Goal: Task Accomplishment & Management: Complete application form

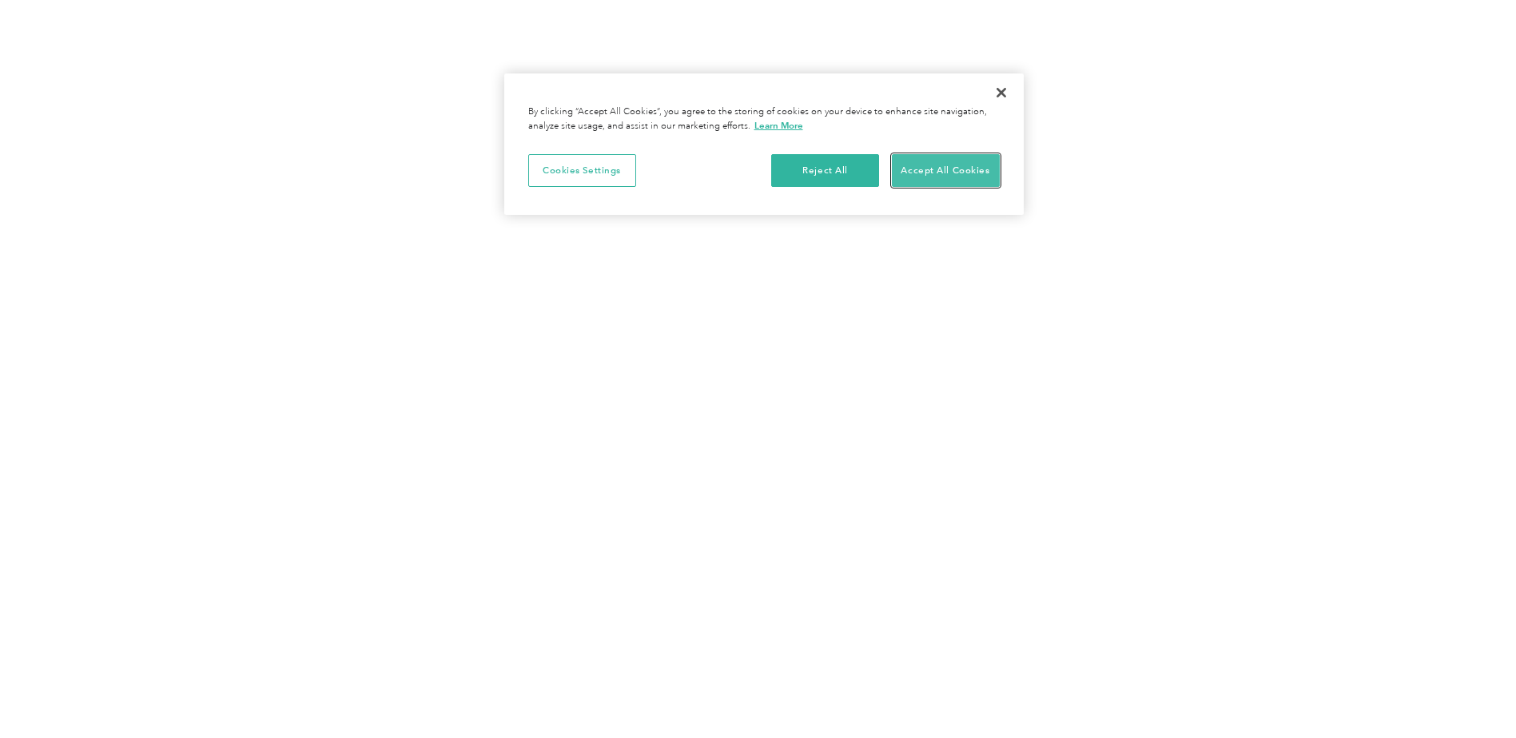
click at [917, 171] on button "Accept All Cookies" at bounding box center [946, 171] width 108 height 34
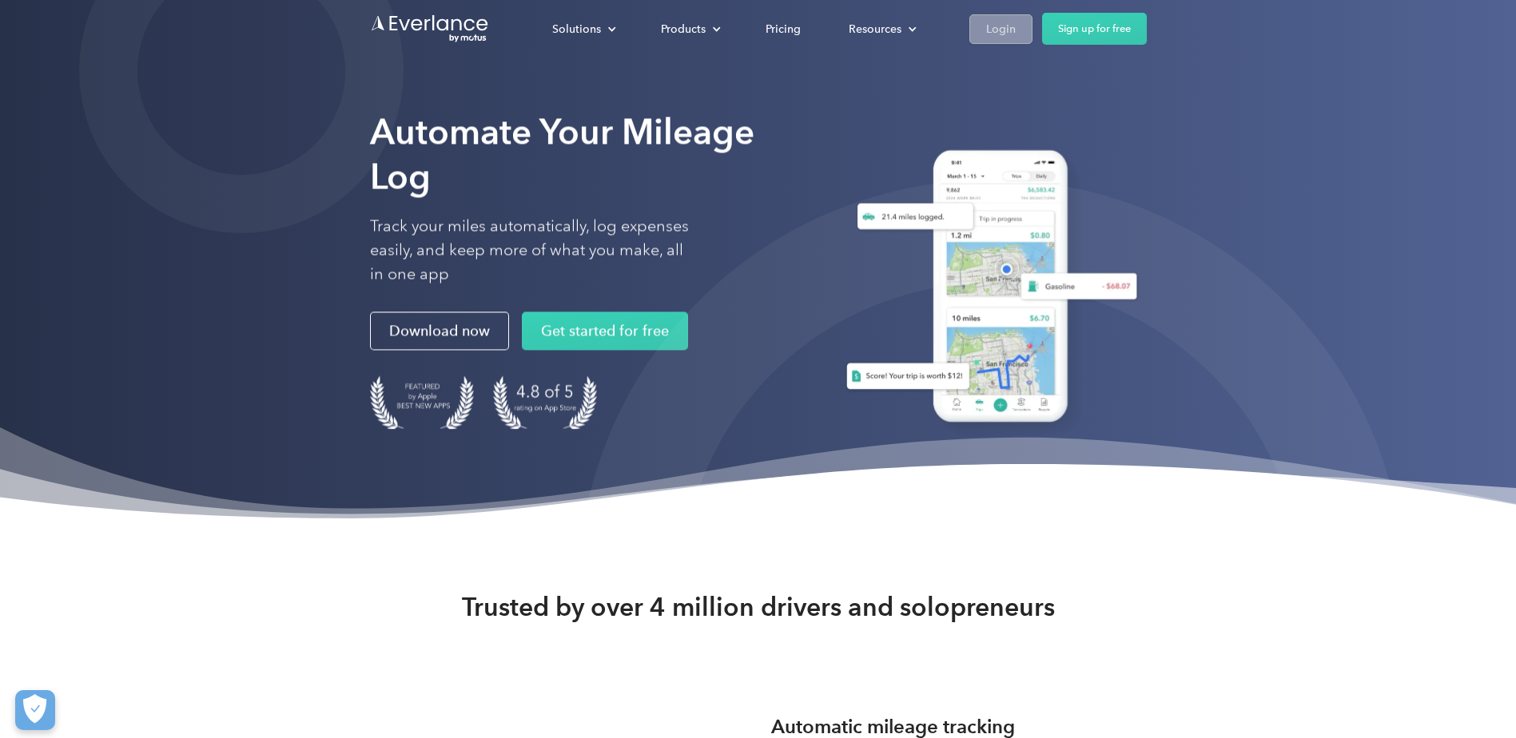
click at [981, 36] on link "Login" at bounding box center [1000, 29] width 63 height 30
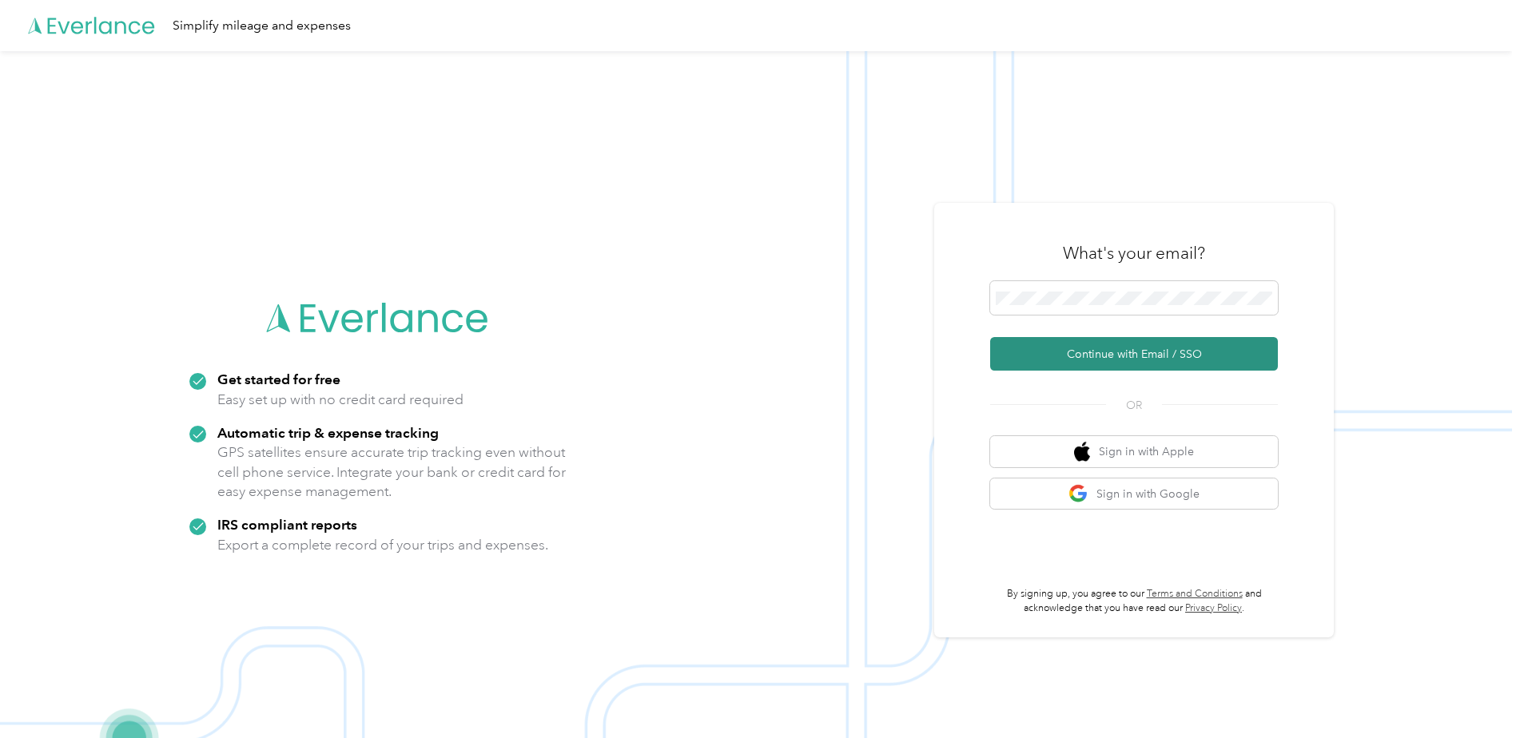
click at [1119, 352] on button "Continue with Email / SSO" at bounding box center [1134, 354] width 288 height 34
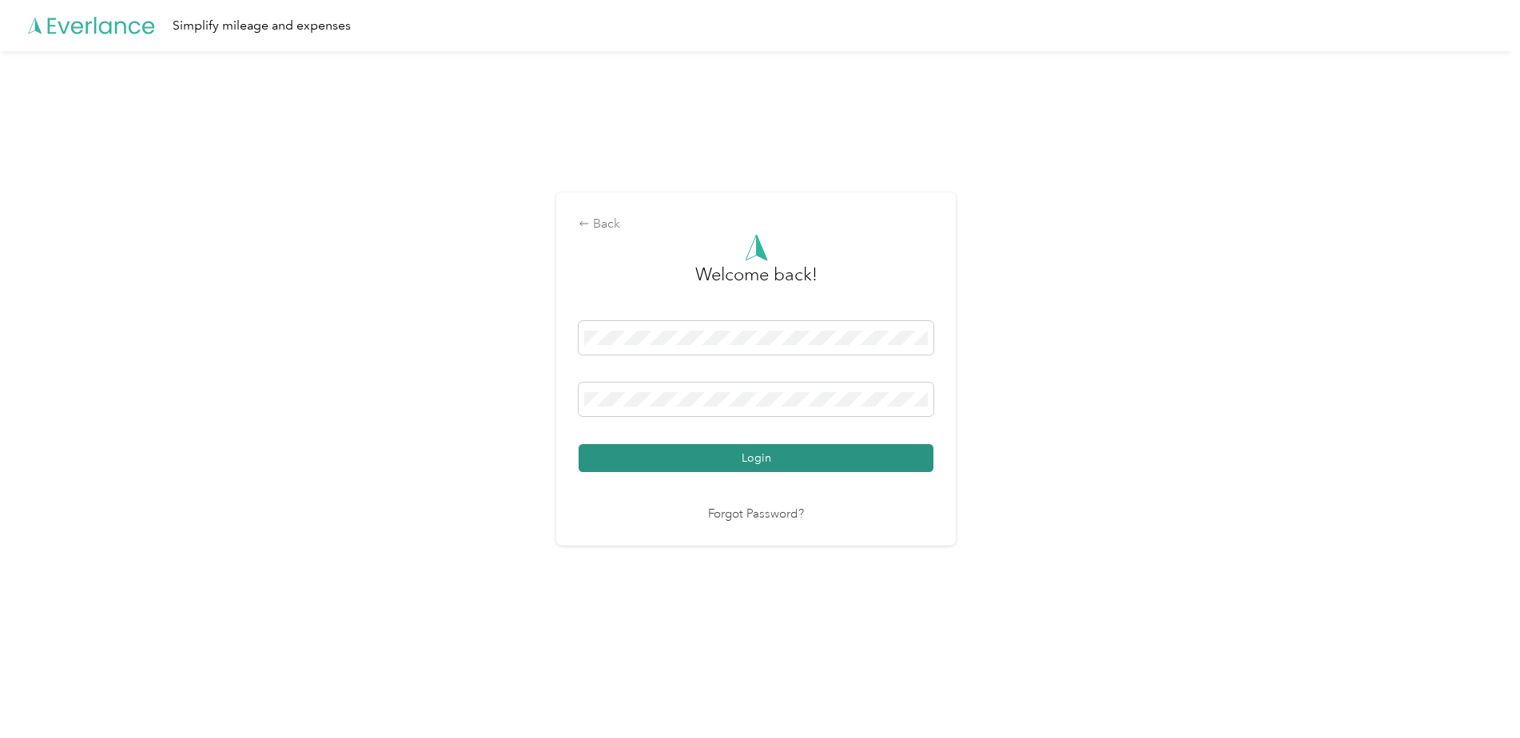
click at [746, 453] on button "Login" at bounding box center [755, 458] width 355 height 28
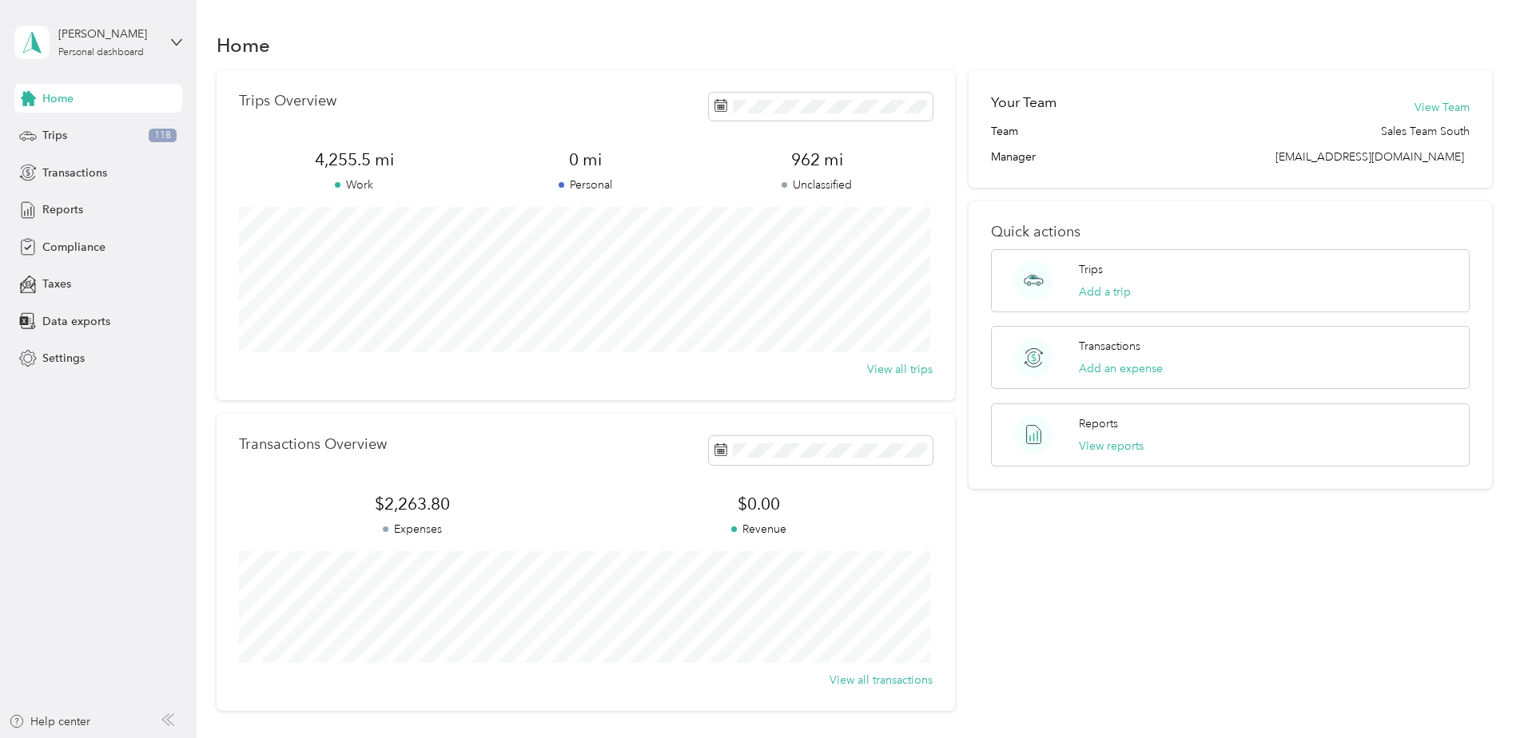
click at [99, 493] on aside "Matthew B. Mitchell Personal dashboard Home Trips 118 Transactions Reports Comp…" at bounding box center [98, 369] width 197 height 738
click at [88, 131] on div "Trips 118" at bounding box center [98, 135] width 168 height 29
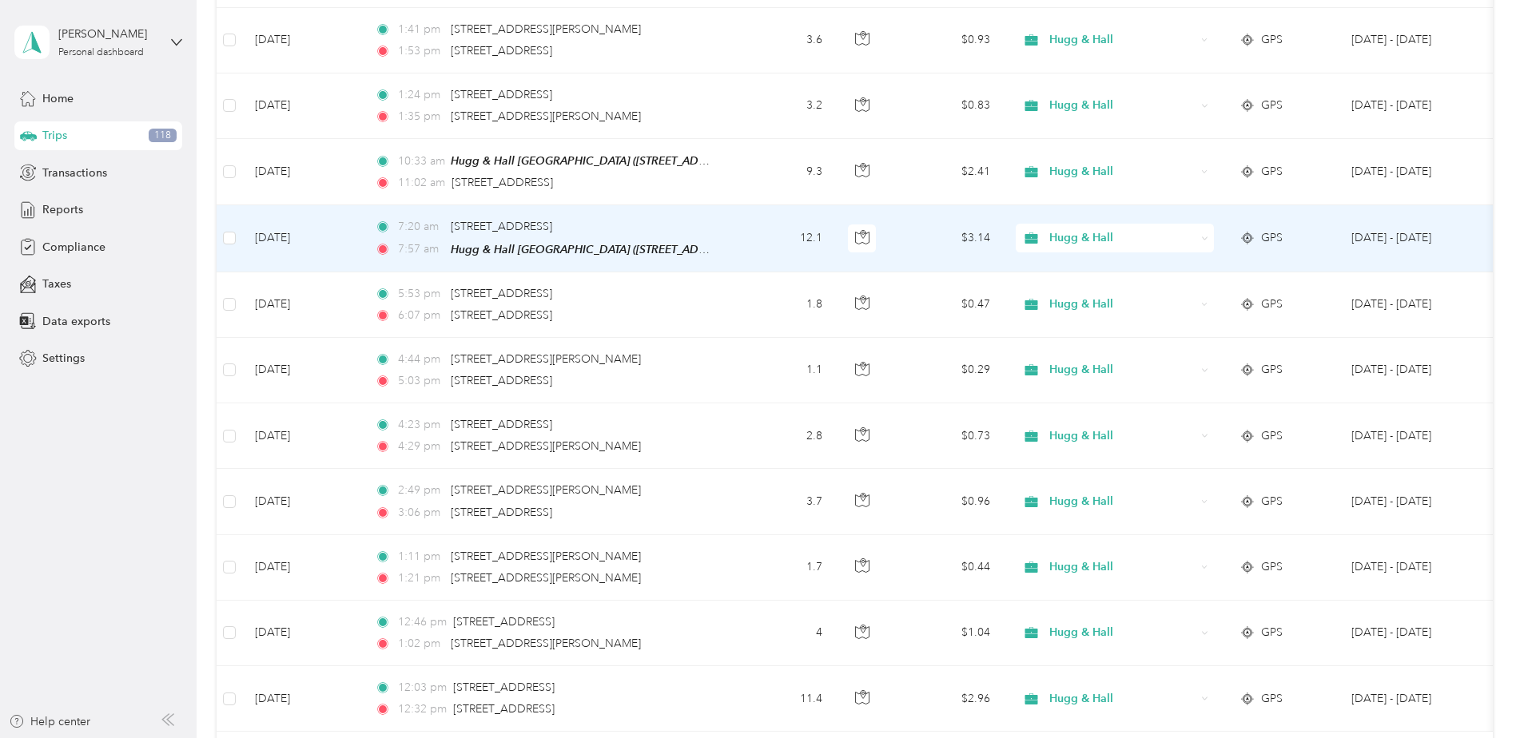
scroll to position [1463, 0]
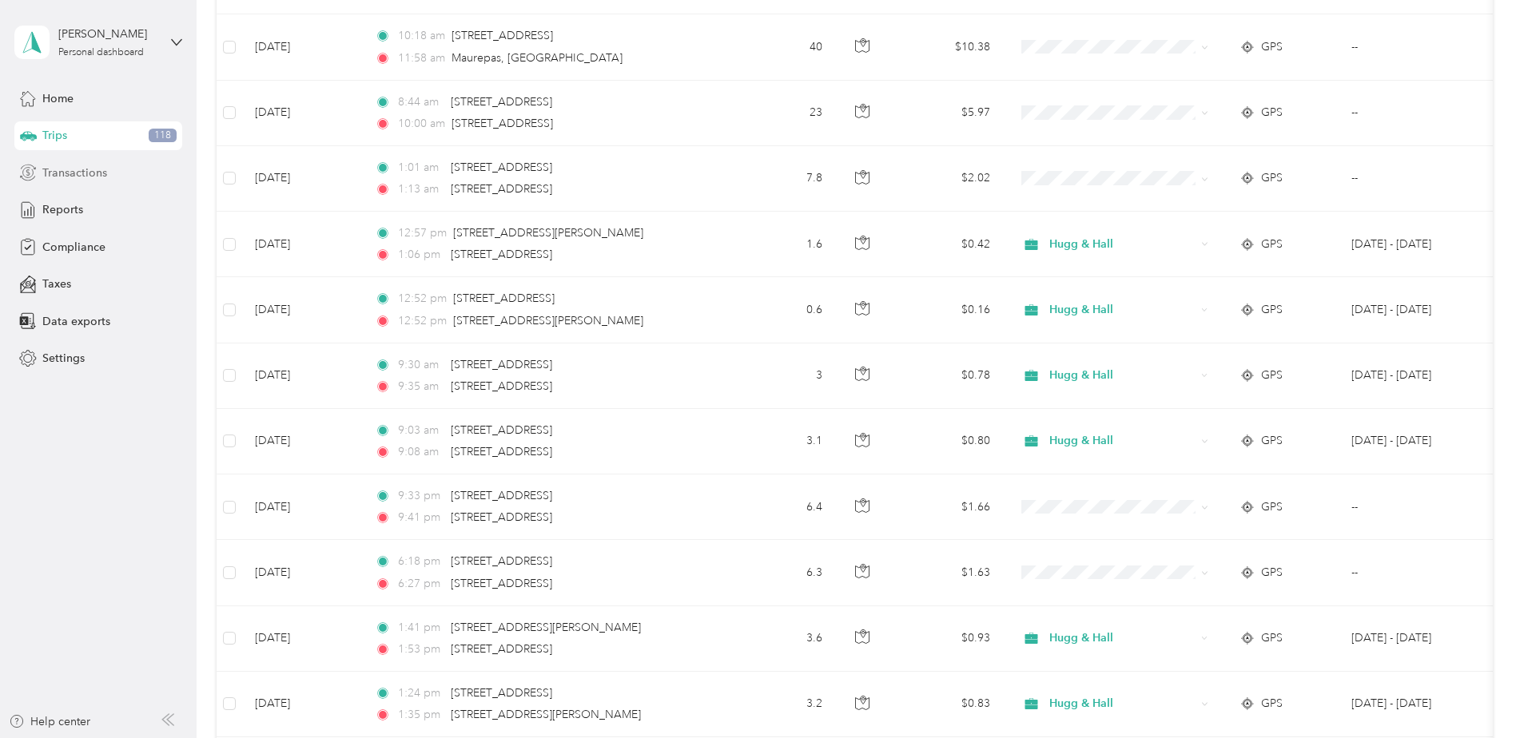
click at [109, 169] on div "Transactions" at bounding box center [98, 172] width 168 height 29
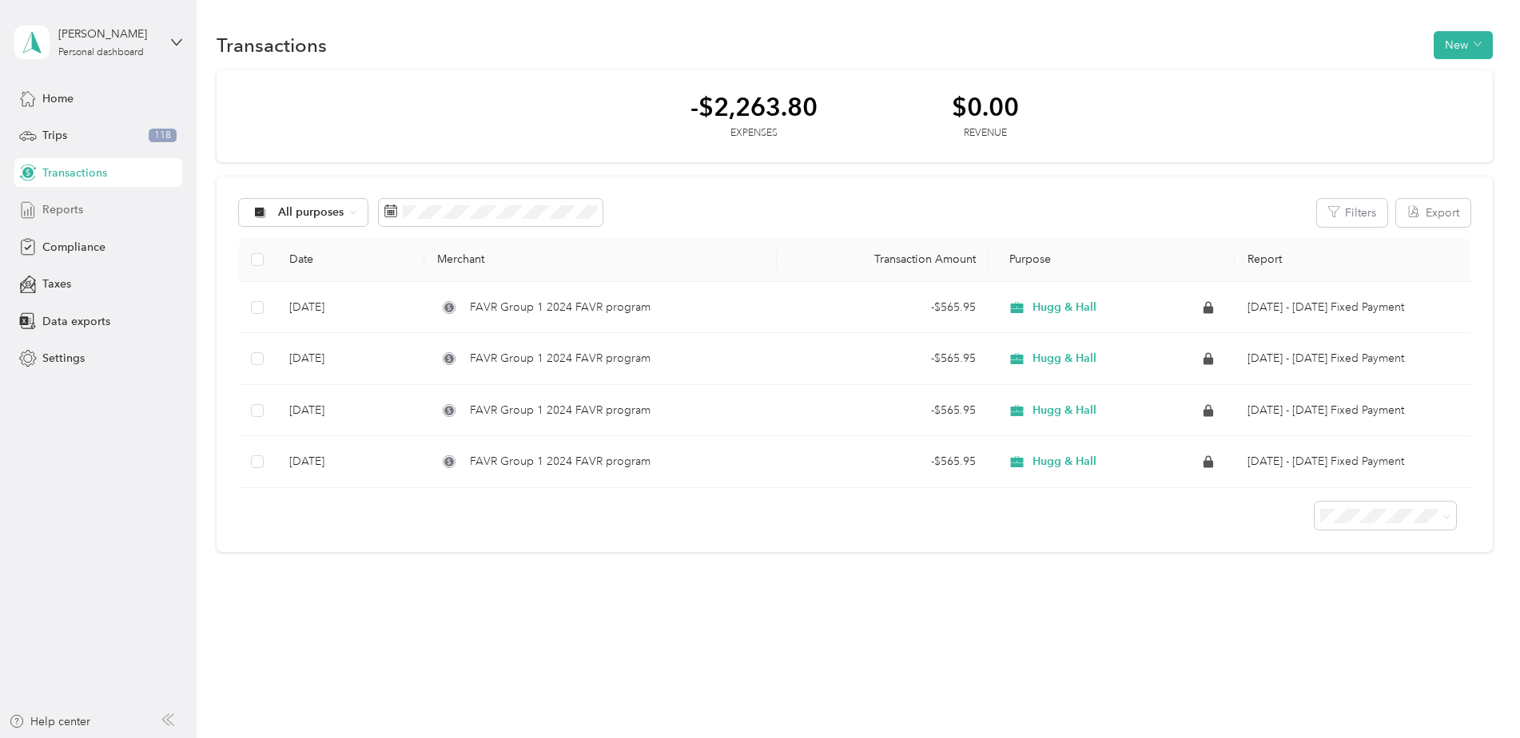
click at [126, 221] on div "Reports" at bounding box center [98, 210] width 168 height 29
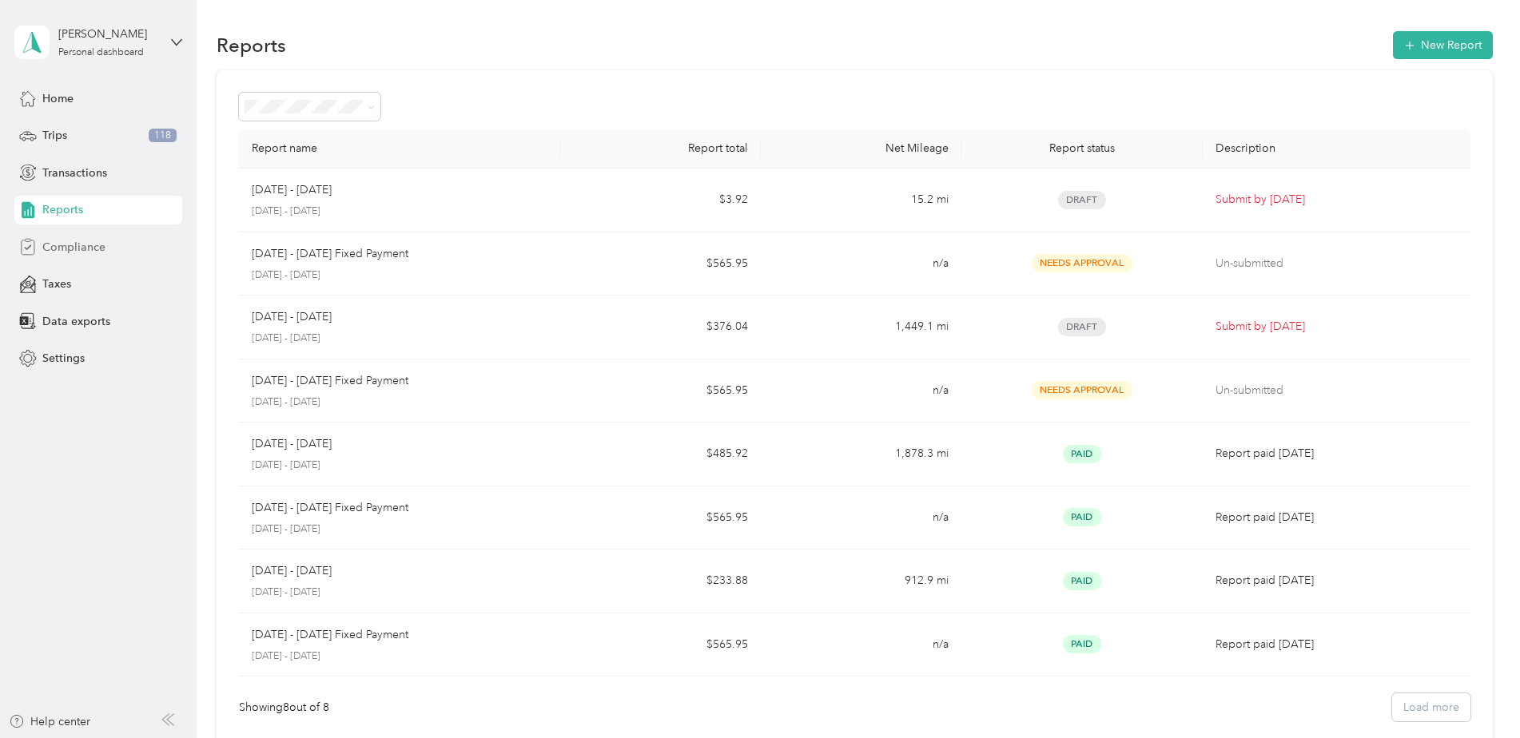
click at [101, 252] on span "Compliance" at bounding box center [73, 247] width 63 height 17
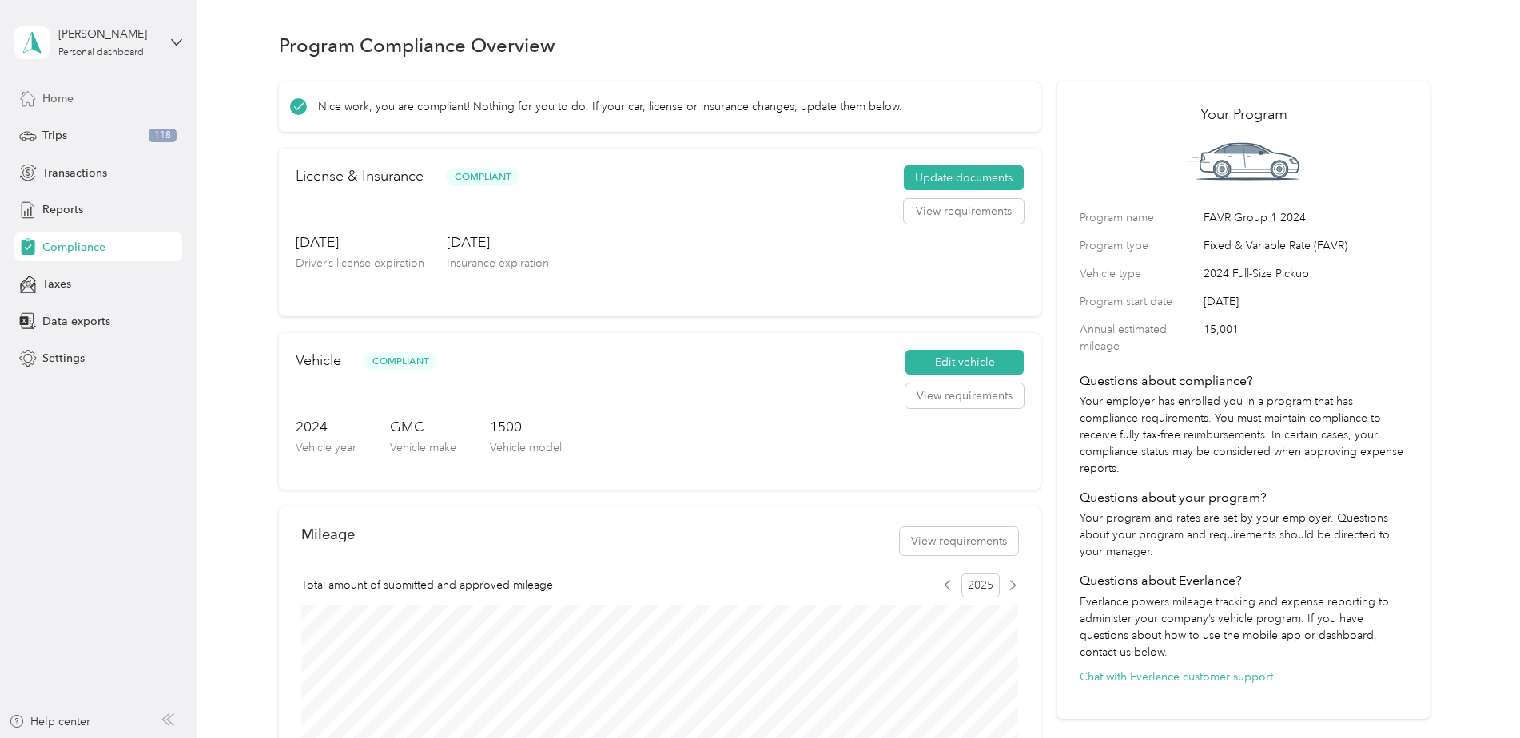
click at [67, 92] on span "Home" at bounding box center [57, 98] width 31 height 17
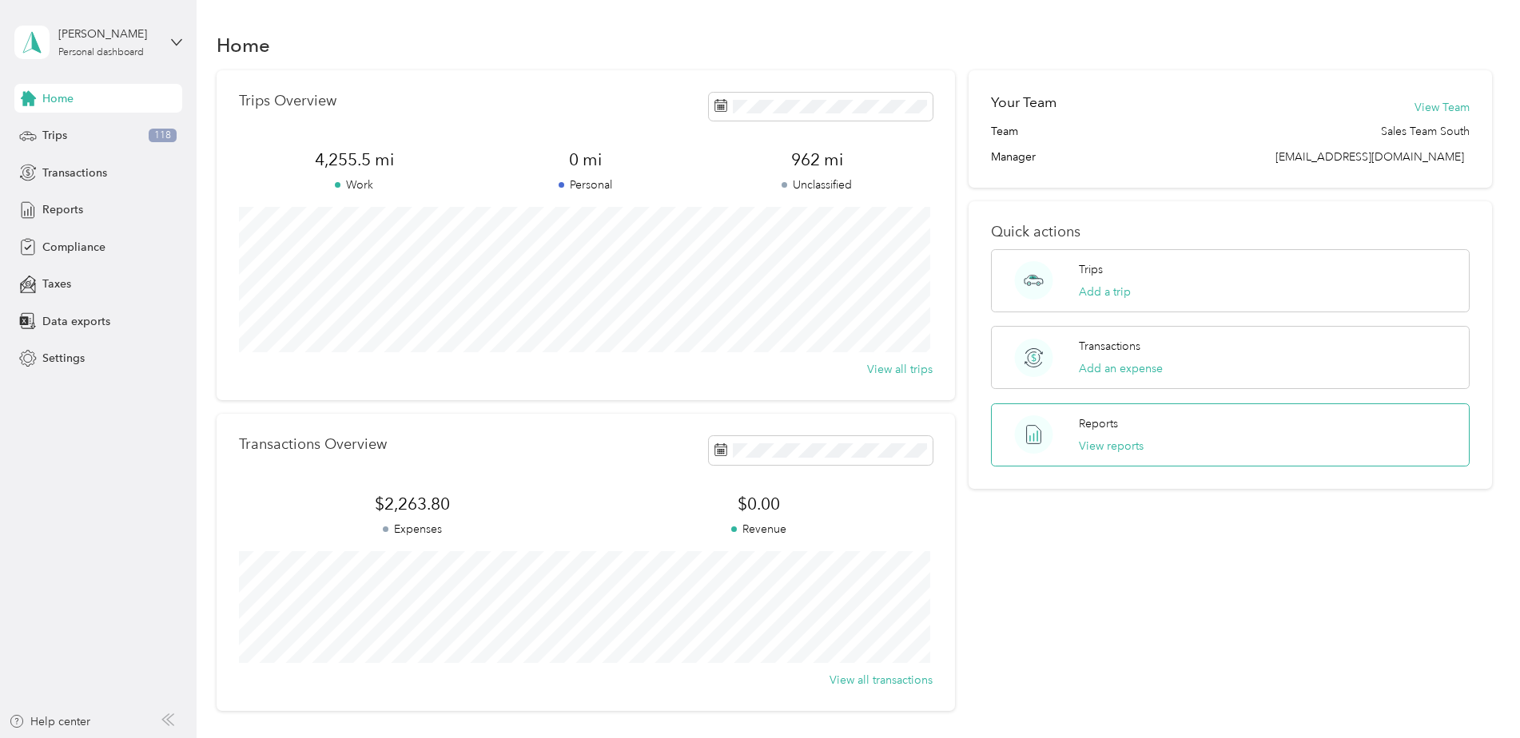
click at [1114, 432] on div "Reports View reports" at bounding box center [1111, 434] width 65 height 39
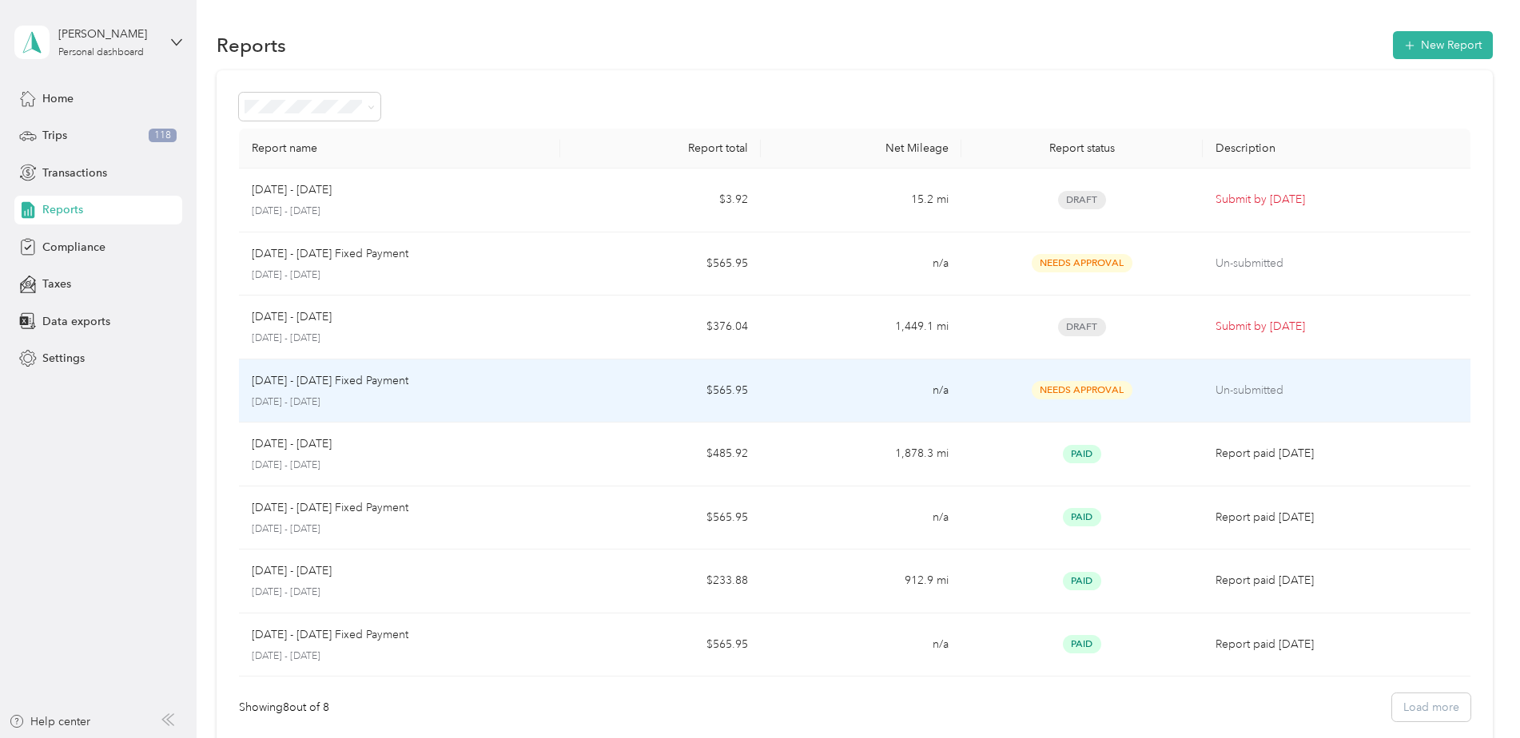
click at [554, 380] on td "Aug 1 - 31, 2025 Fixed Payment August 1 - 31, 2025" at bounding box center [399, 392] width 321 height 64
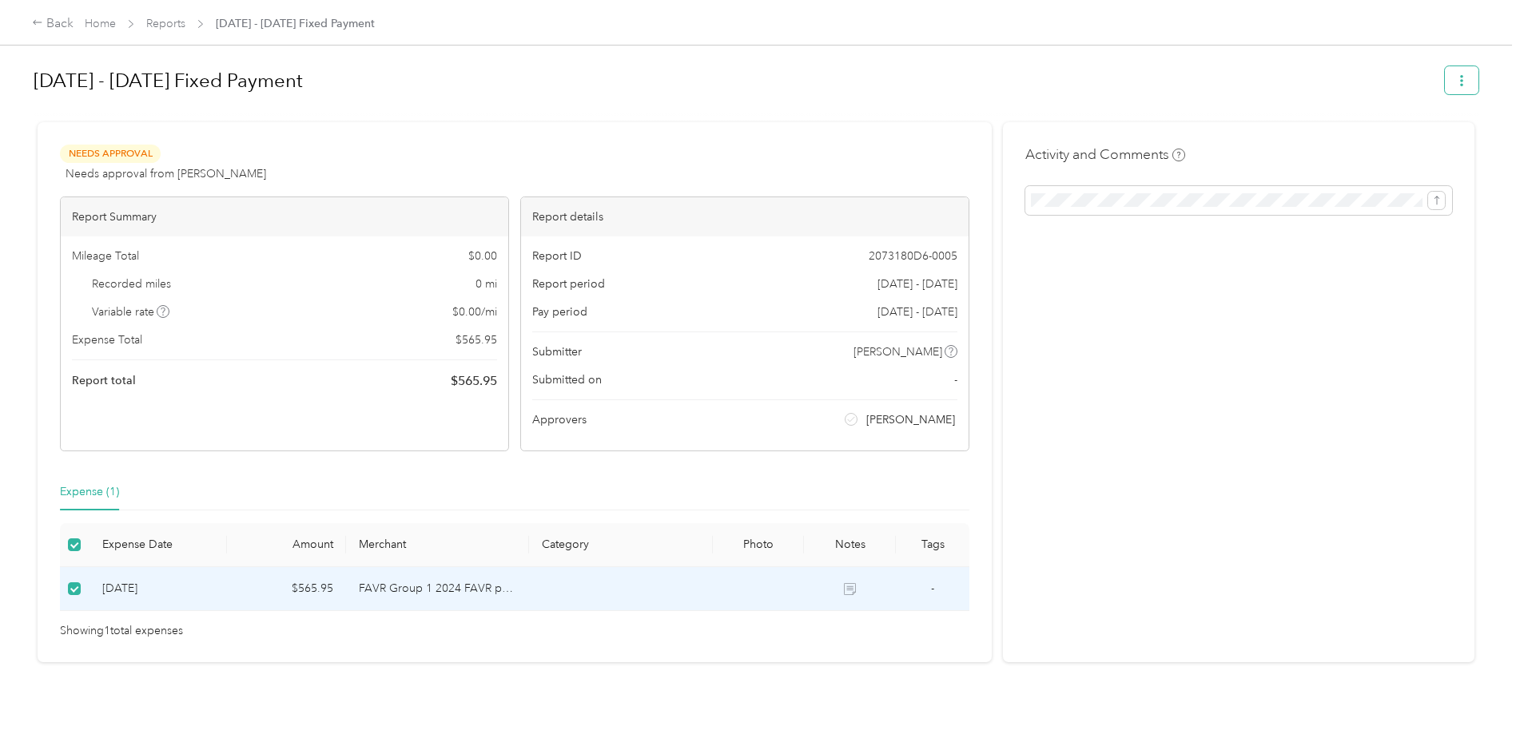
click at [1447, 72] on button "button" at bounding box center [1462, 80] width 34 height 28
click at [1335, 380] on div "Activity and Comments" at bounding box center [1238, 392] width 471 height 540
drag, startPoint x: 372, startPoint y: 478, endPoint x: 305, endPoint y: 479, distance: 66.3
click at [305, 479] on div "Expense (1)" at bounding box center [514, 492] width 909 height 37
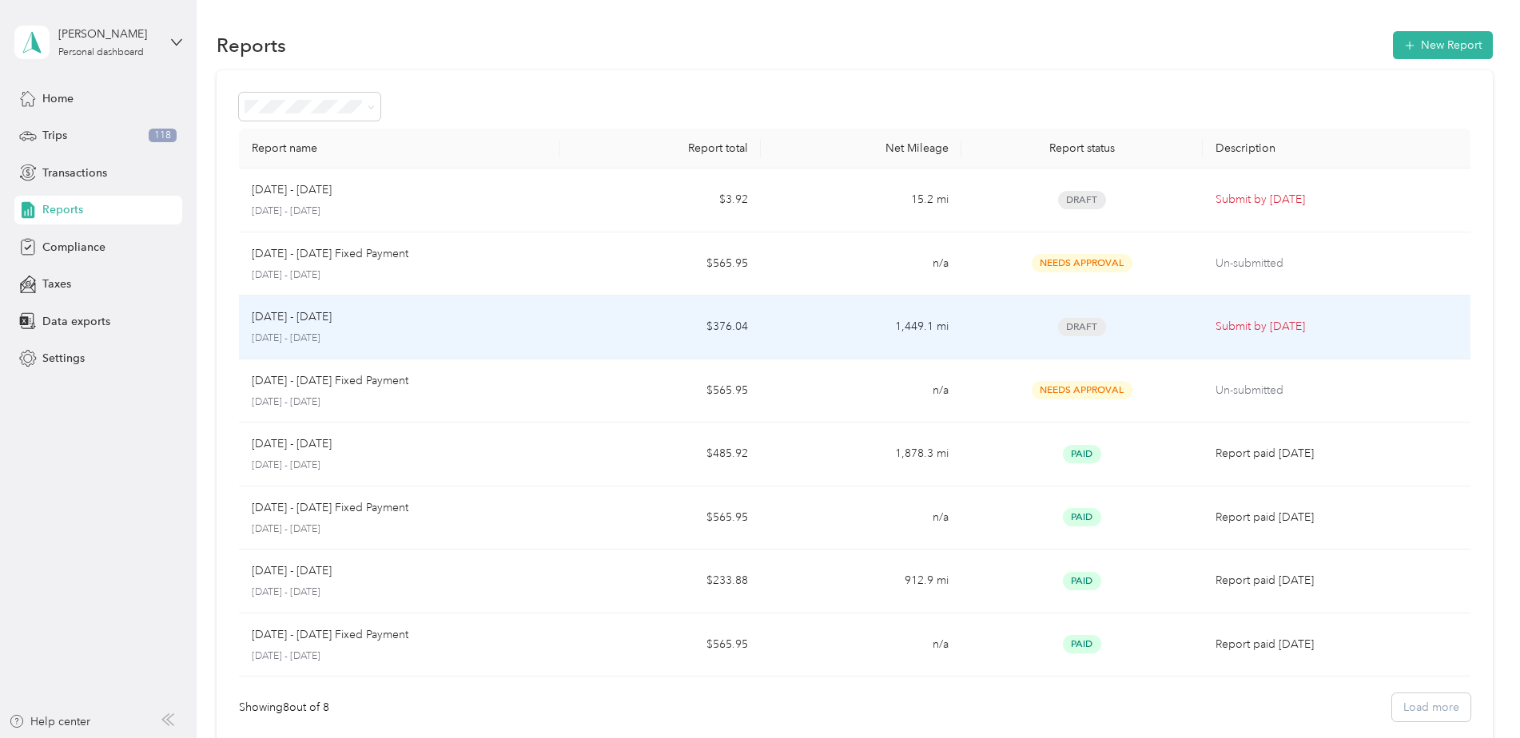
click at [851, 322] on td "1,449.1 mi" at bounding box center [861, 328] width 201 height 64
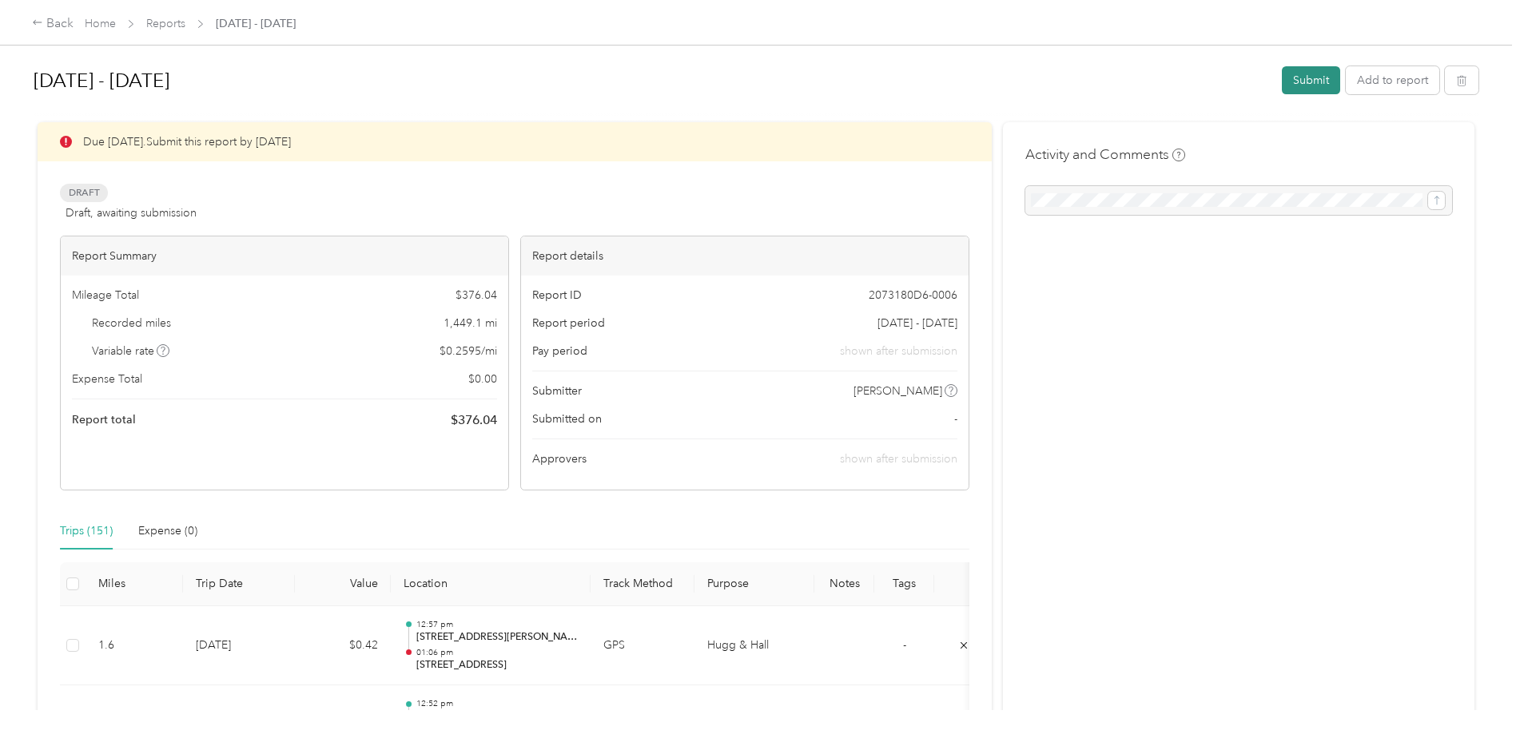
click at [1318, 74] on button "Submit" at bounding box center [1311, 80] width 58 height 28
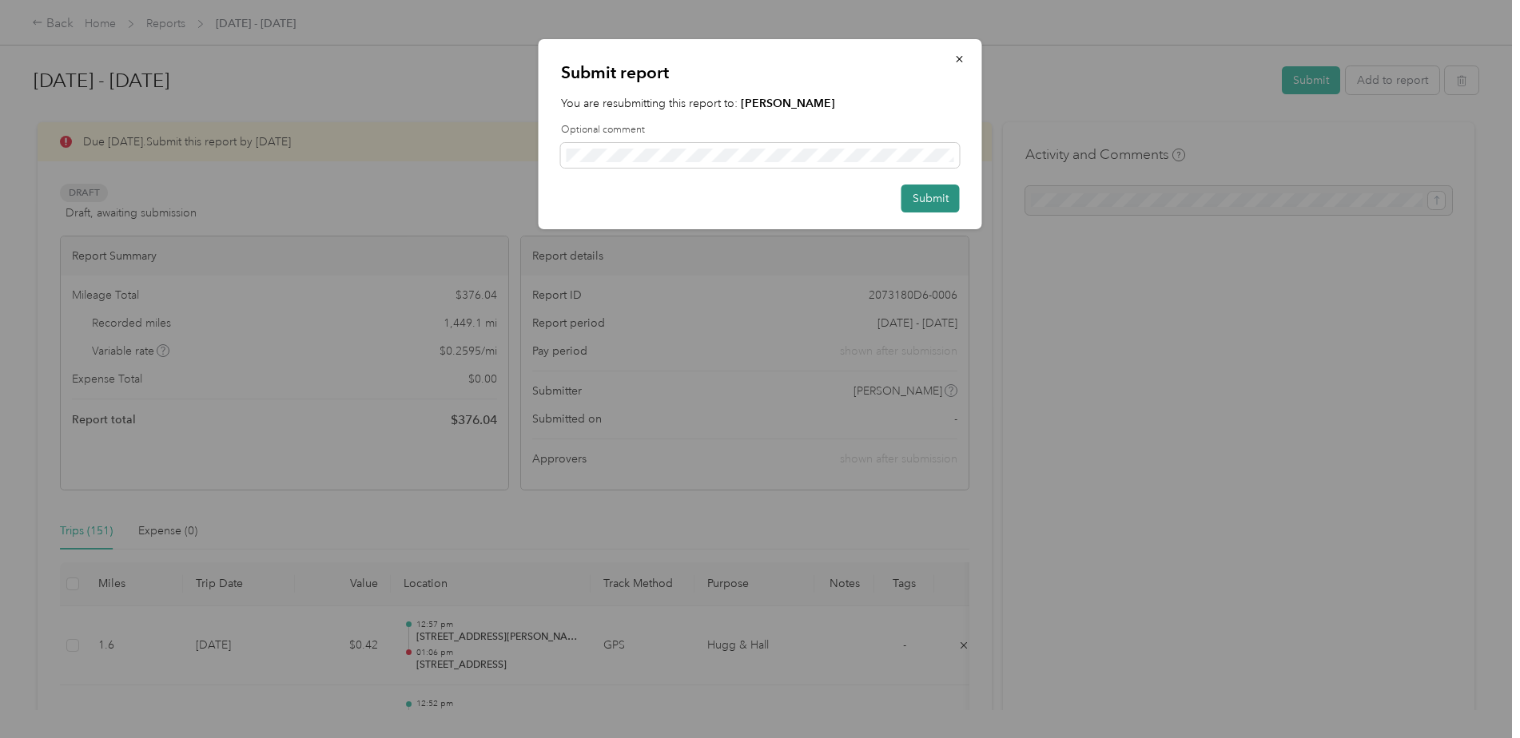
click at [938, 197] on button "Submit" at bounding box center [930, 199] width 58 height 28
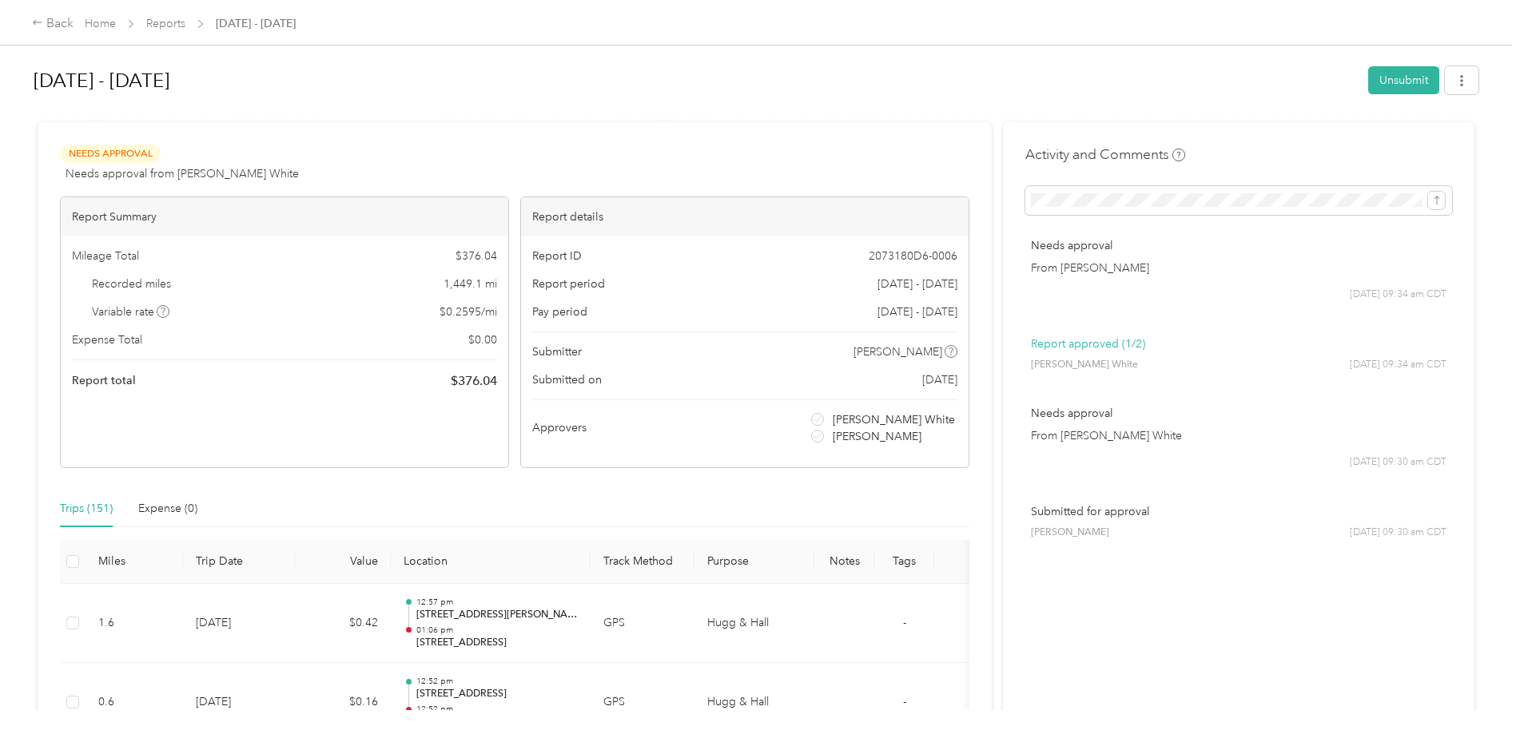
click at [748, 101] on div "Aug 1 - 31, 2025 Unsubmit" at bounding box center [756, 83] width 1445 height 47
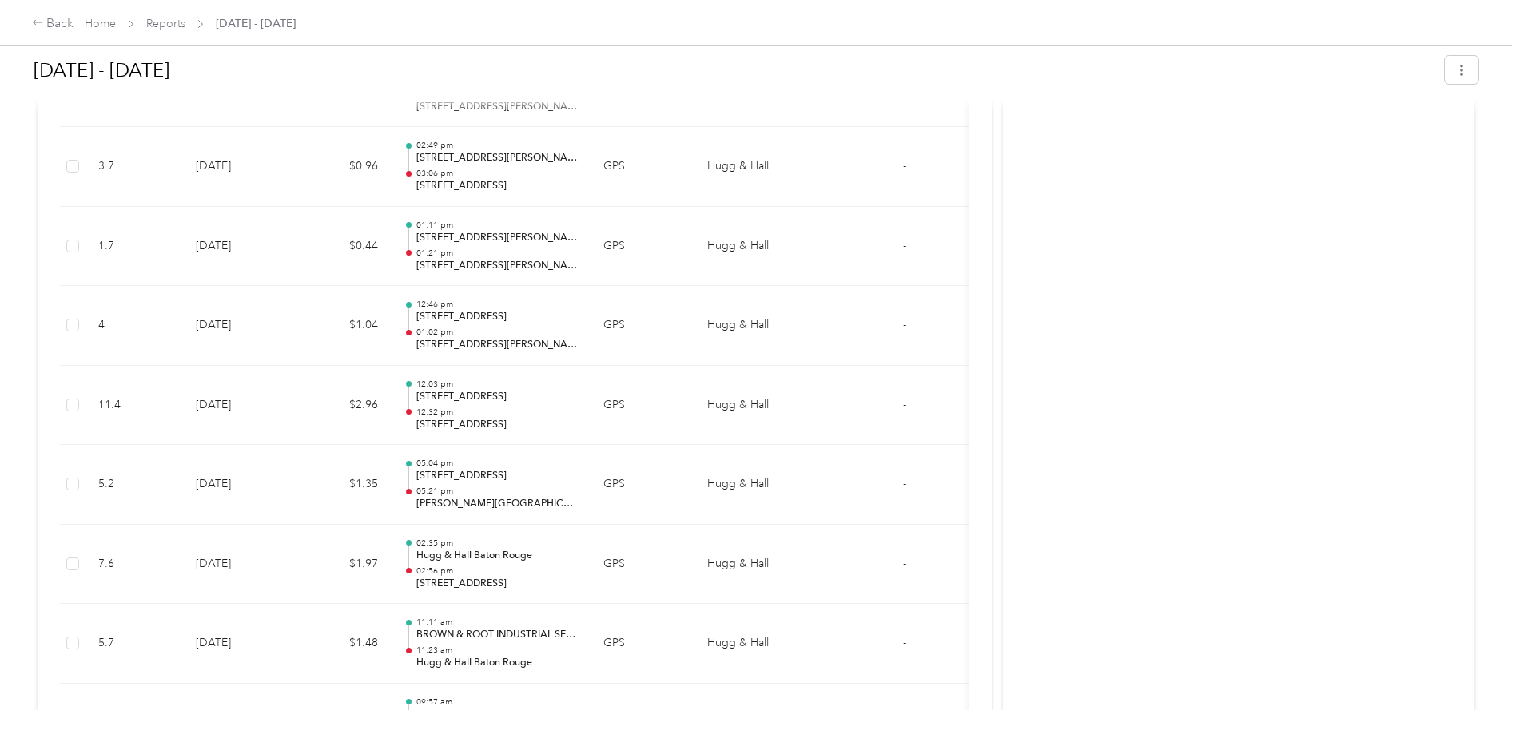
scroll to position [348, 0]
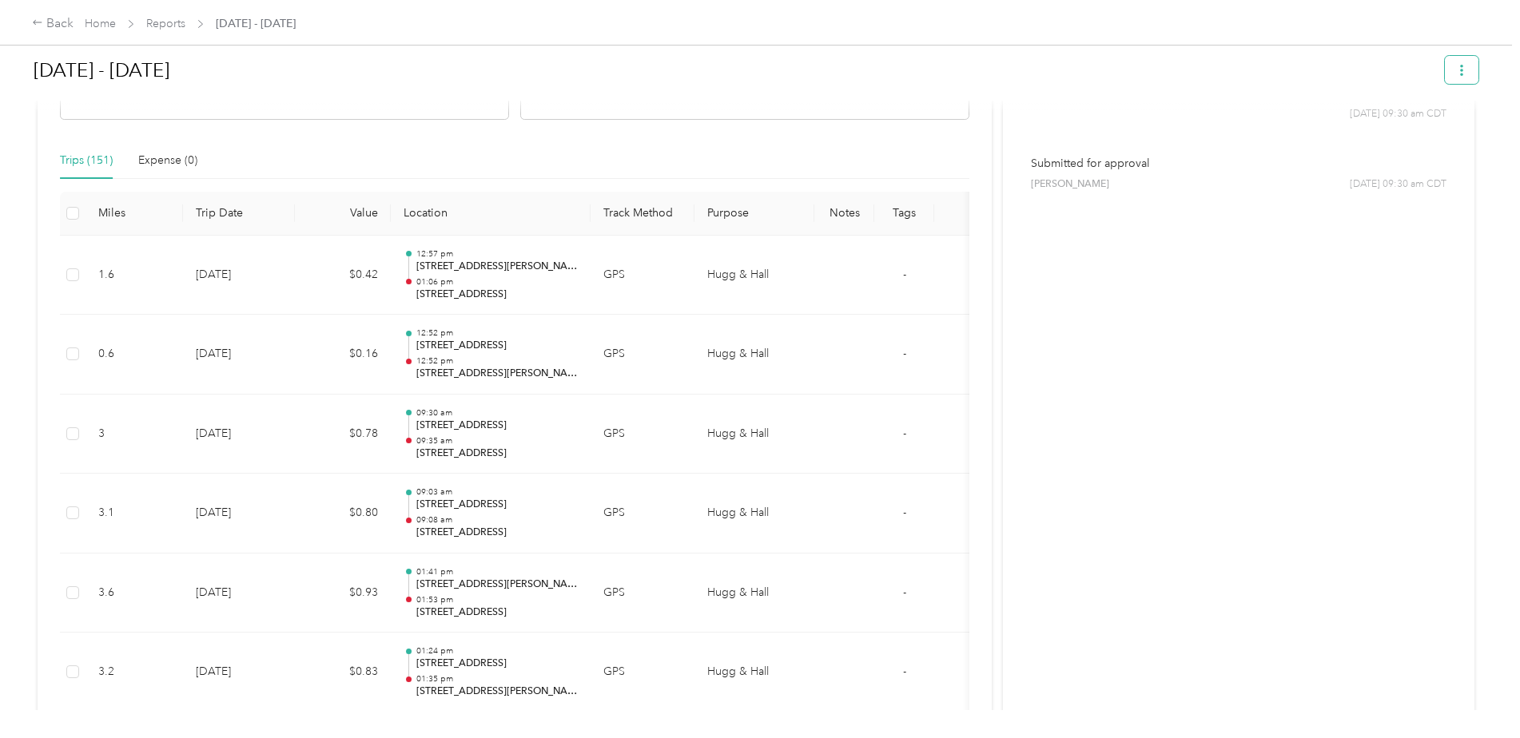
click at [1465, 74] on button "button" at bounding box center [1462, 70] width 34 height 28
click at [1388, 128] on span "Download" at bounding box center [1411, 129] width 53 height 17
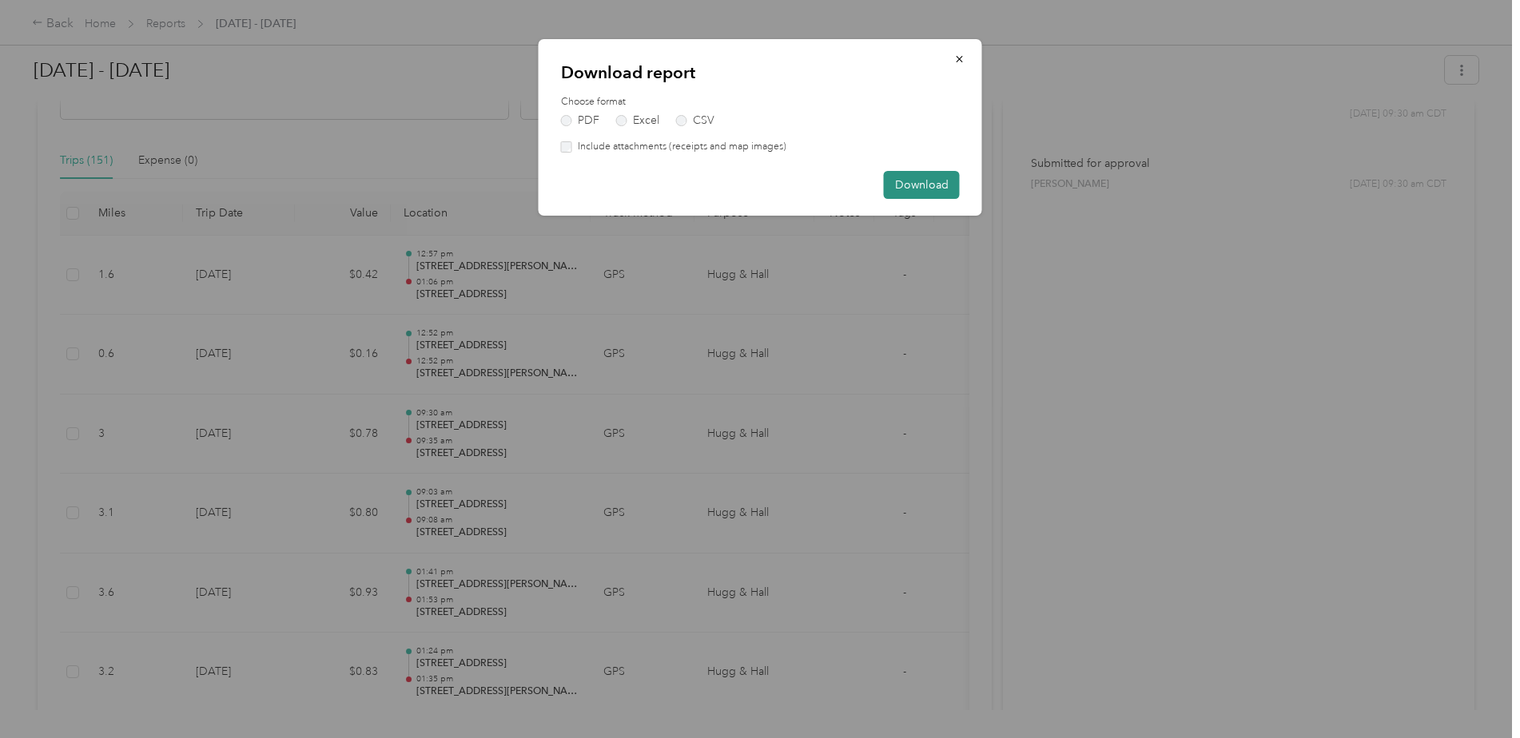
click at [939, 183] on button "Download" at bounding box center [922, 185] width 76 height 28
